Goal: Entertainment & Leisure: Consume media (video, audio)

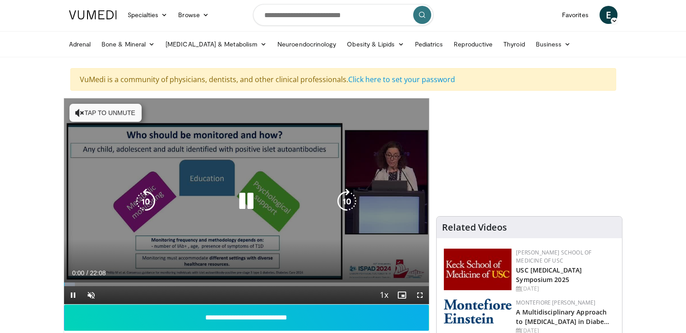
scroll to position [45, 0]
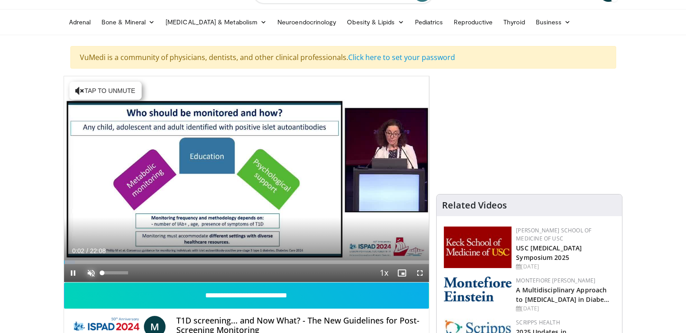
click at [89, 268] on span "Video Player" at bounding box center [91, 273] width 18 height 18
